Goal: Navigation & Orientation: Find specific page/section

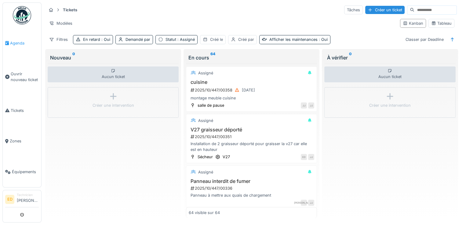
click at [14, 35] on link "Agenda" at bounding box center [22, 43] width 38 height 31
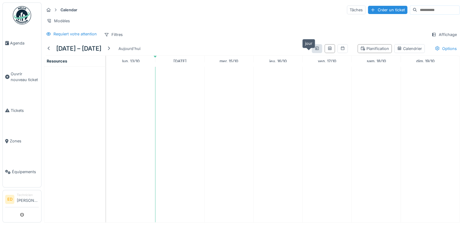
click at [315, 50] on icon at bounding box center [316, 48] width 3 height 4
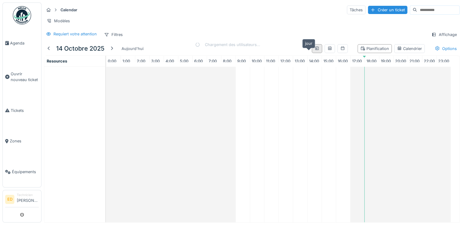
scroll to position [0, 1]
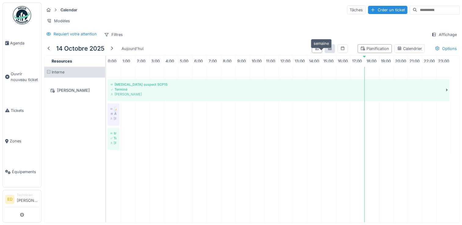
click at [328, 50] on icon at bounding box center [329, 48] width 3 height 4
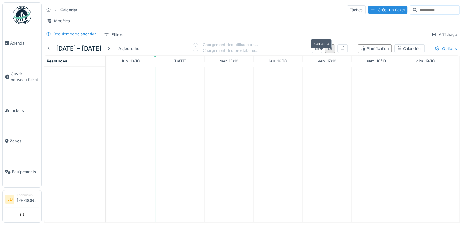
scroll to position [0, 0]
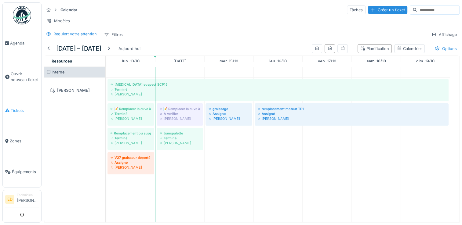
click at [27, 108] on span "Tickets" at bounding box center [25, 111] width 28 height 6
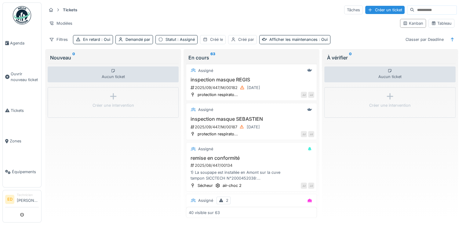
scroll to position [1193, 0]
click at [168, 40] on div "Statut : Assigné" at bounding box center [179, 40] width 29 height 6
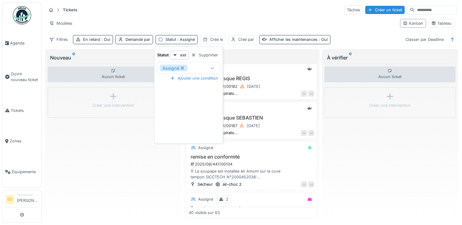
click at [183, 66] on icon at bounding box center [181, 68] width 5 height 4
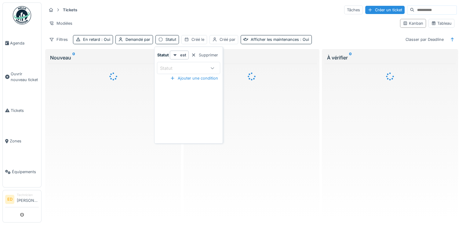
scroll to position [0, 0]
click at [257, 5] on div "Tickets Tâches Créer un ticket" at bounding box center [251, 10] width 410 height 10
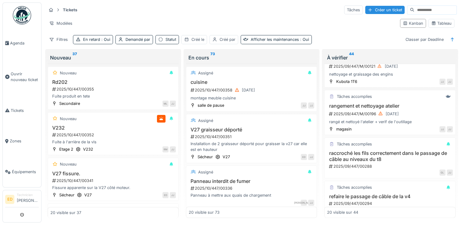
scroll to position [781, 0]
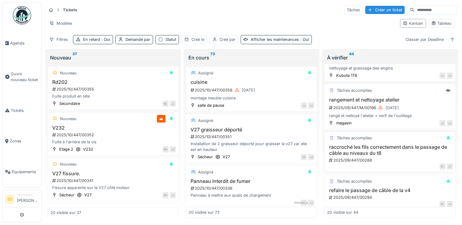
click at [382, 152] on div "raccroché les fils correctement dans le passage de câble au niveaux du t8 2025/…" at bounding box center [389, 153] width 125 height 19
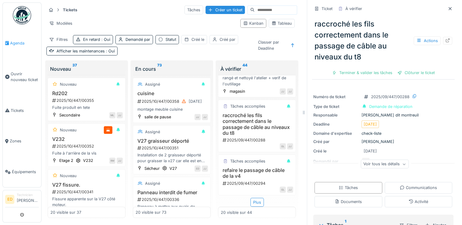
click at [14, 43] on span "Agenda" at bounding box center [24, 43] width 29 height 6
